Goal: Find specific page/section: Find specific page/section

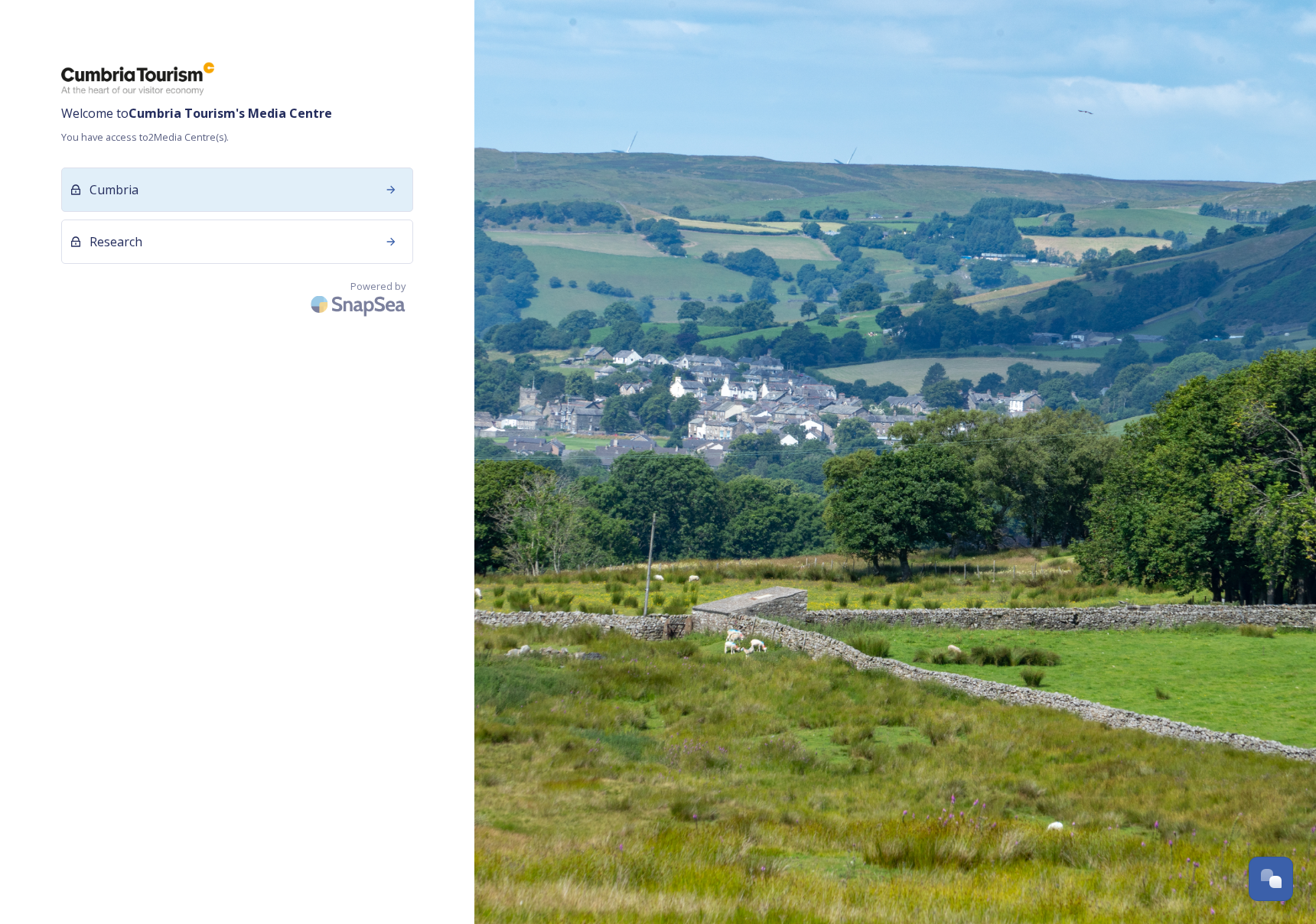
click at [371, 201] on div "Cumbria" at bounding box center [237, 190] width 352 height 45
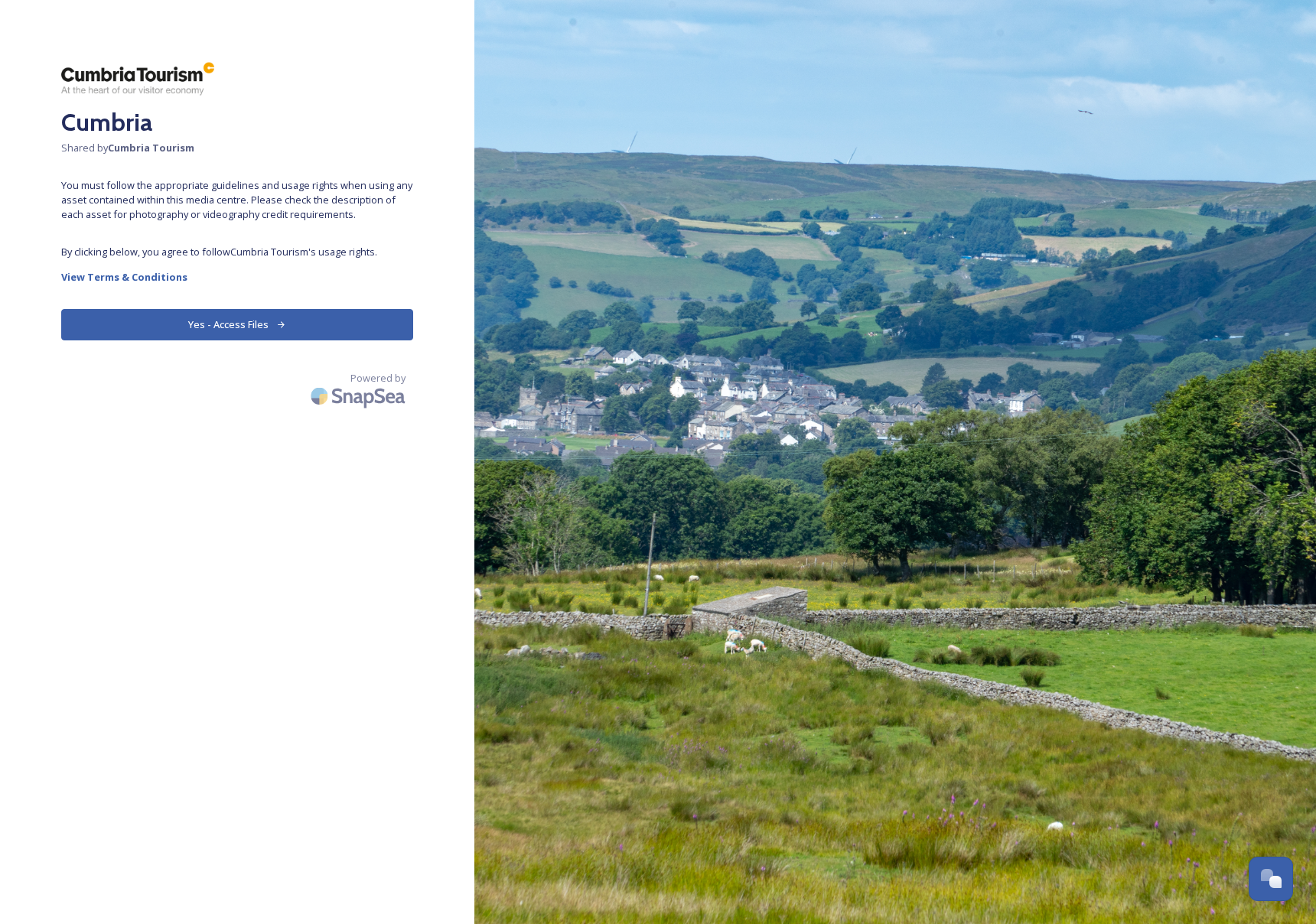
click at [242, 326] on button "Yes - Access Files" at bounding box center [237, 324] width 352 height 31
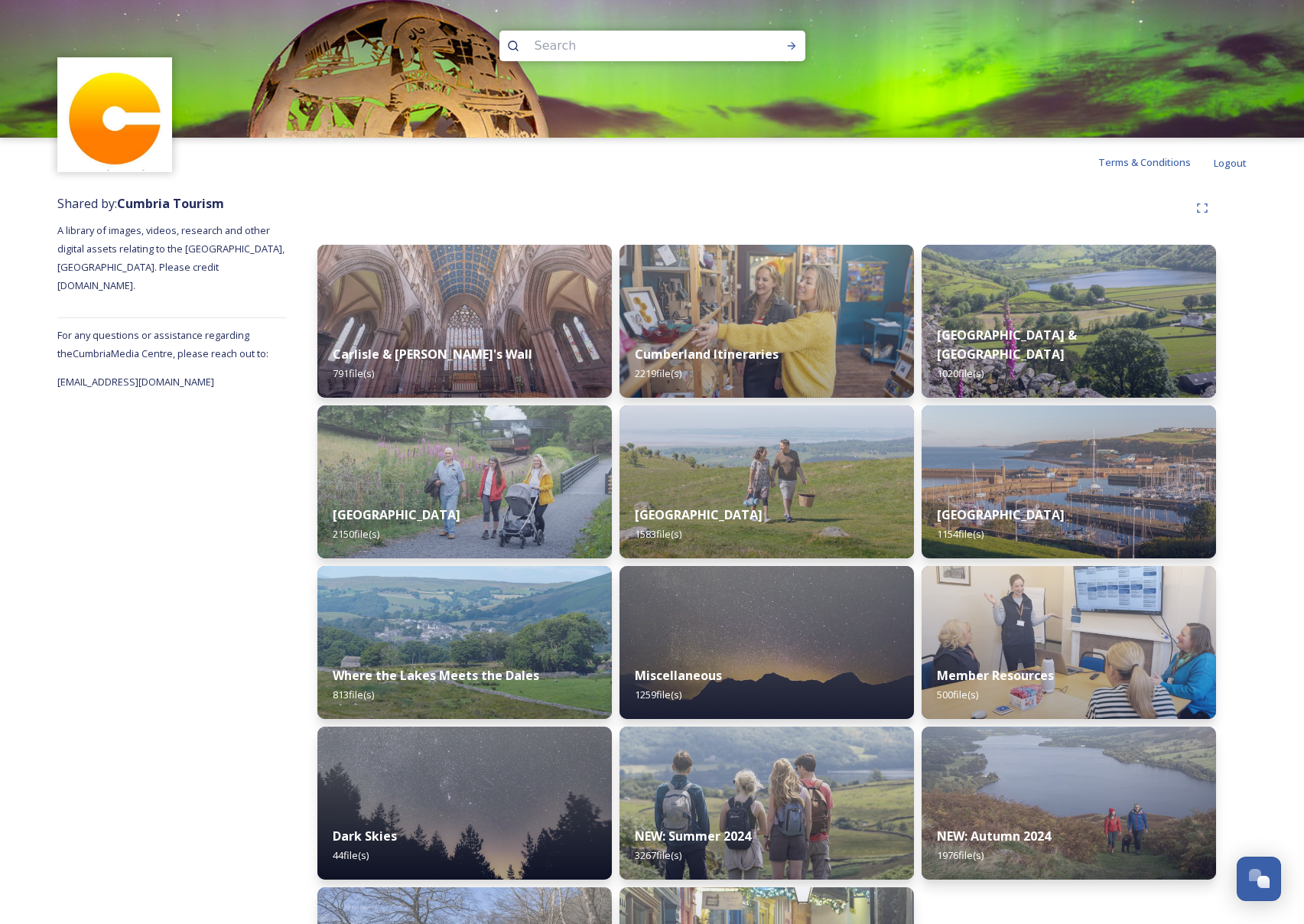
click at [578, 48] on input at bounding box center [632, 45] width 210 height 34
type input "brantfell"
click at [794, 47] on icon at bounding box center [791, 45] width 13 height 13
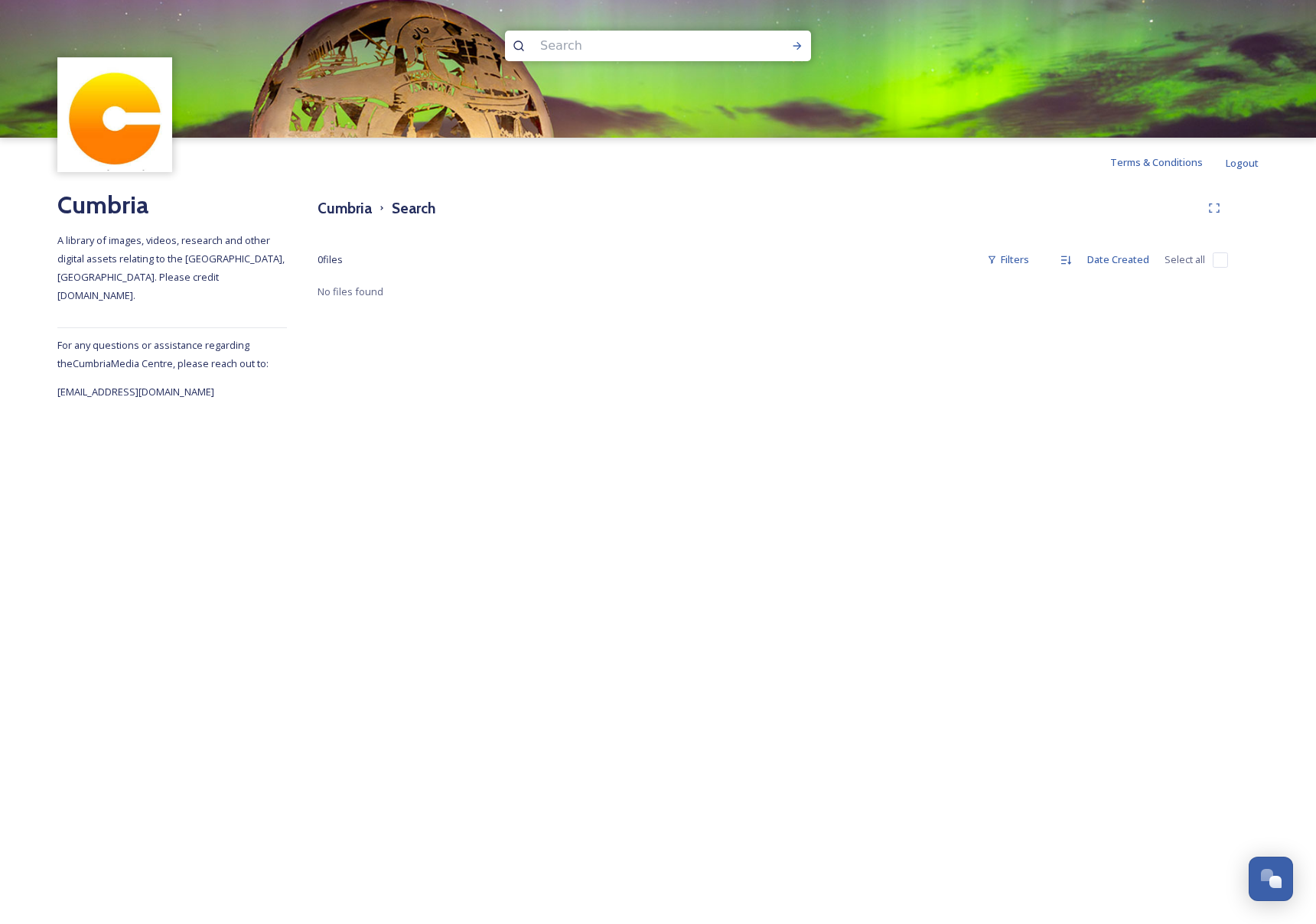
click at [628, 45] on input at bounding box center [637, 45] width 210 height 34
